Goal: Information Seeking & Learning: Find specific fact

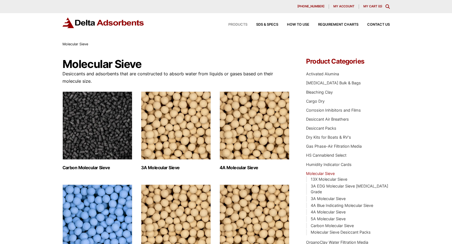
click at [242, 26] on span "Products" at bounding box center [238, 25] width 19 height 4
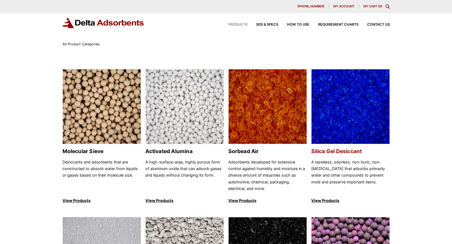
click at [338, 97] on img at bounding box center [351, 106] width 78 height 75
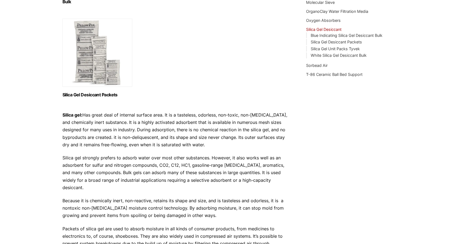
scroll to position [7, 0]
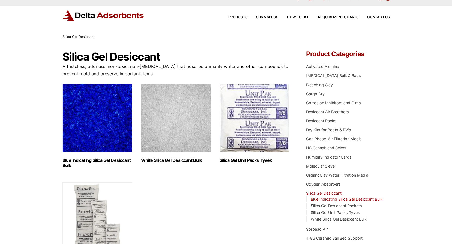
click at [377, 198] on link "Blue Indicating Silica Gel Desiccant Bulk" at bounding box center [347, 199] width 72 height 5
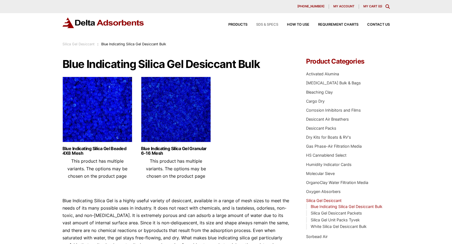
click at [264, 24] on span "SDS & SPECS" at bounding box center [267, 25] width 22 height 4
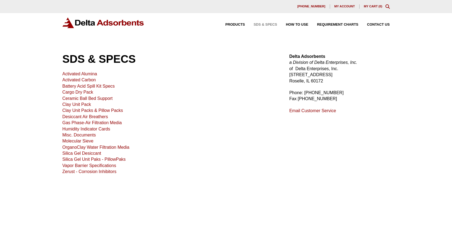
click at [78, 153] on link "Silica Gel Desiccant" at bounding box center [82, 153] width 39 height 5
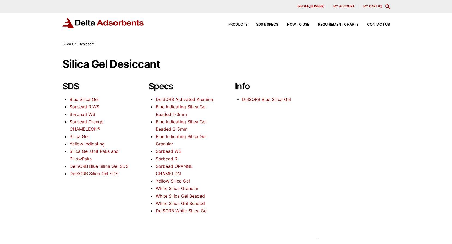
click at [88, 98] on link "Blue Silica Gel" at bounding box center [84, 99] width 29 height 5
click at [176, 122] on link "Blue Indicating Silica Gel Beaded 2-5mm" at bounding box center [181, 125] width 51 height 13
click at [163, 137] on link "Blue Indicating Silica Gel Granular" at bounding box center [181, 140] width 51 height 13
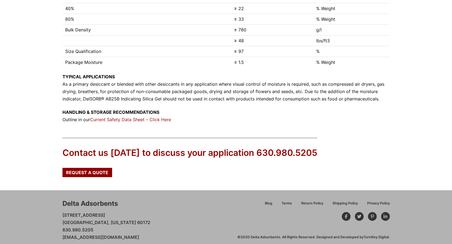
scroll to position [236, 0]
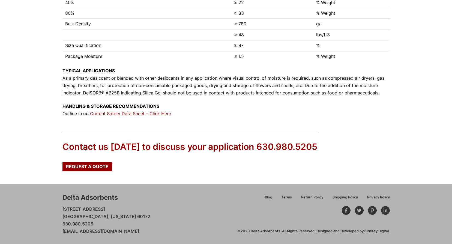
click at [143, 113] on link "Current Safety Data Sheet – Click Here" at bounding box center [130, 113] width 81 height 5
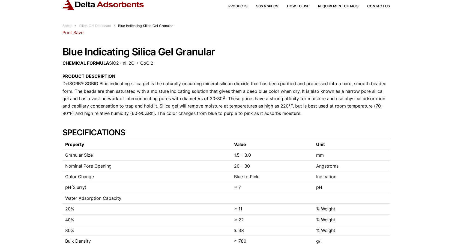
scroll to position [0, 0]
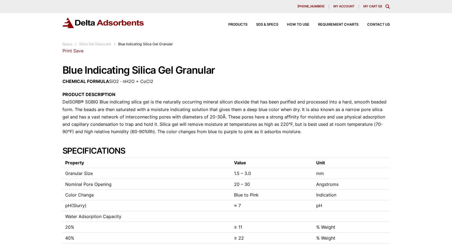
click at [388, 7] on icon "Toggle Modal Content" at bounding box center [388, 6] width 4 height 4
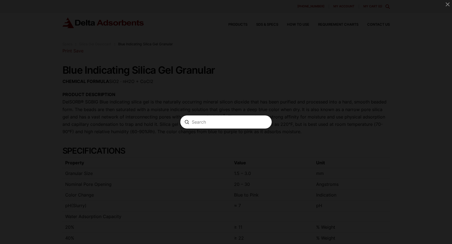
click at [209, 122] on input "Search" at bounding box center [226, 122] width 69 height 6
type input "GSBIG5"
